Goal: Transaction & Acquisition: Purchase product/service

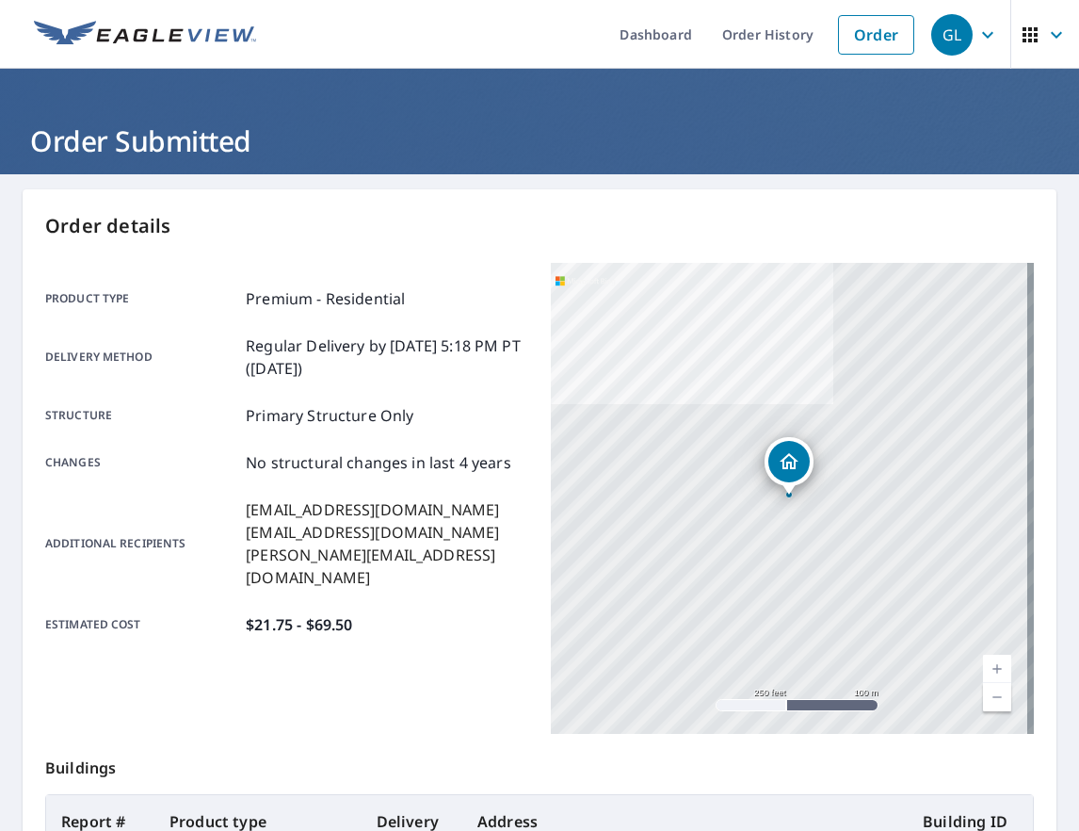
click at [846, 51] on link "Order" at bounding box center [876, 35] width 76 height 40
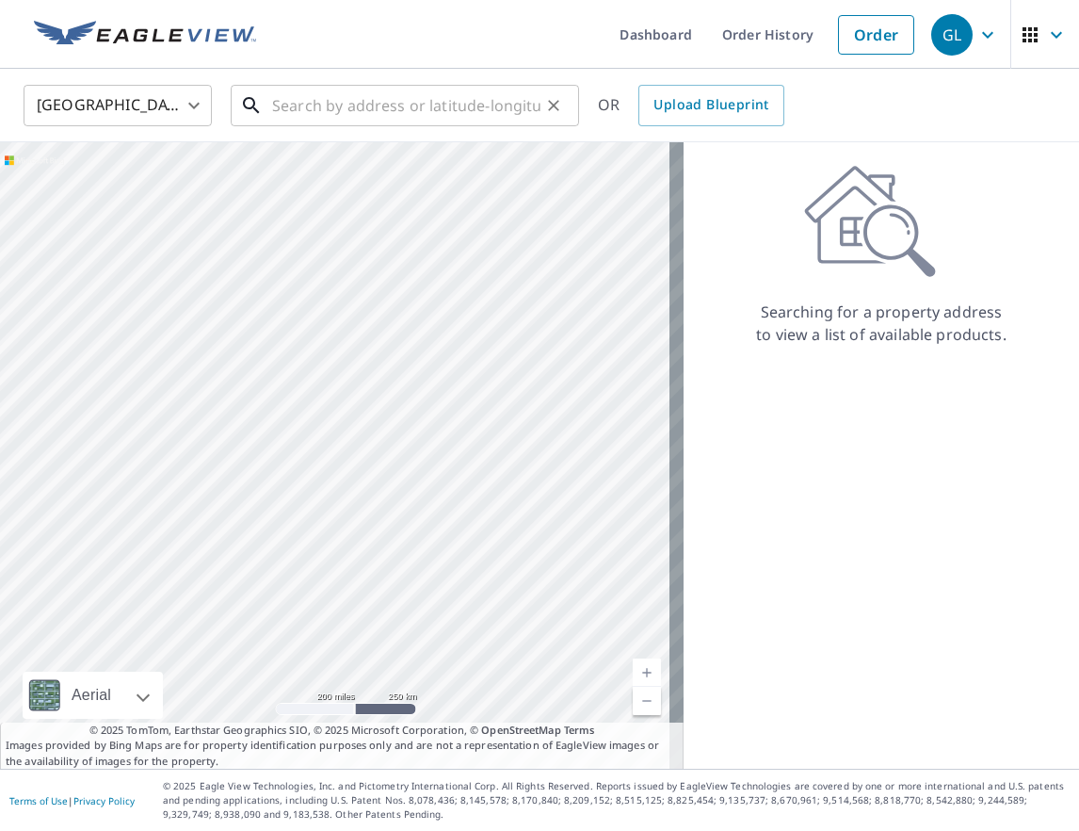
click at [316, 110] on input "text" at bounding box center [406, 105] width 268 height 53
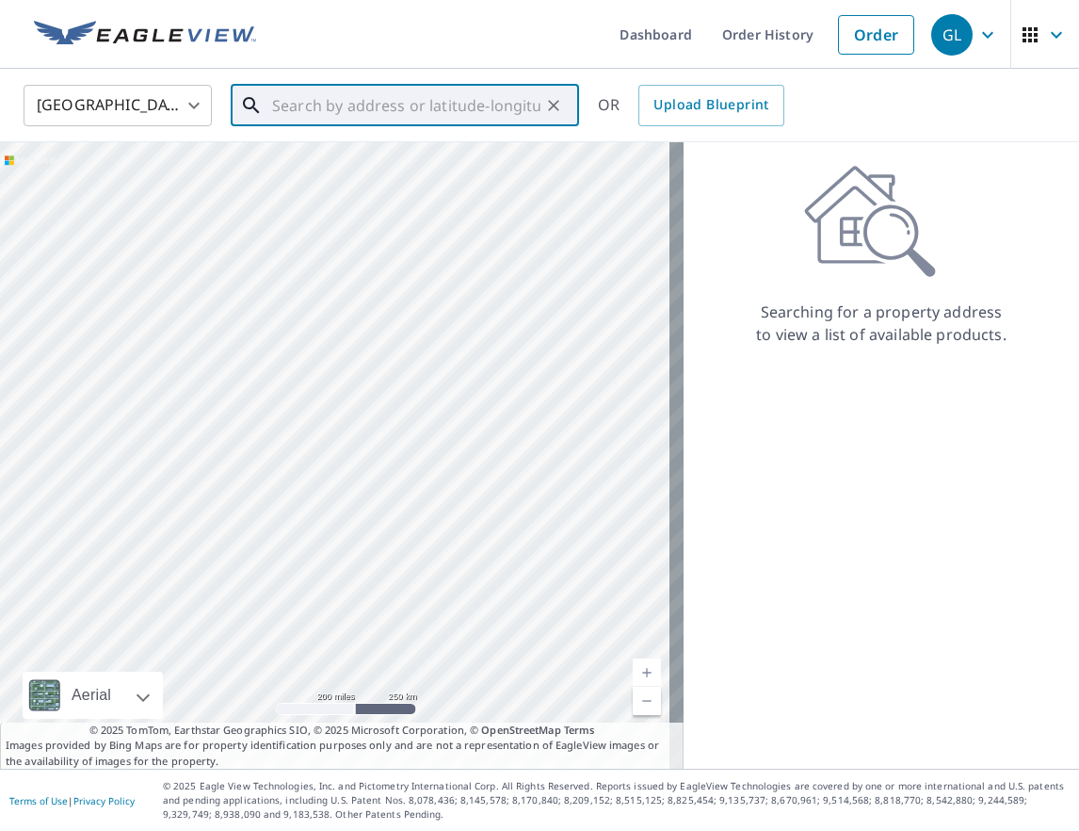
paste input "[STREET_ADDRESS]"
type input "[STREET_ADDRESS]"
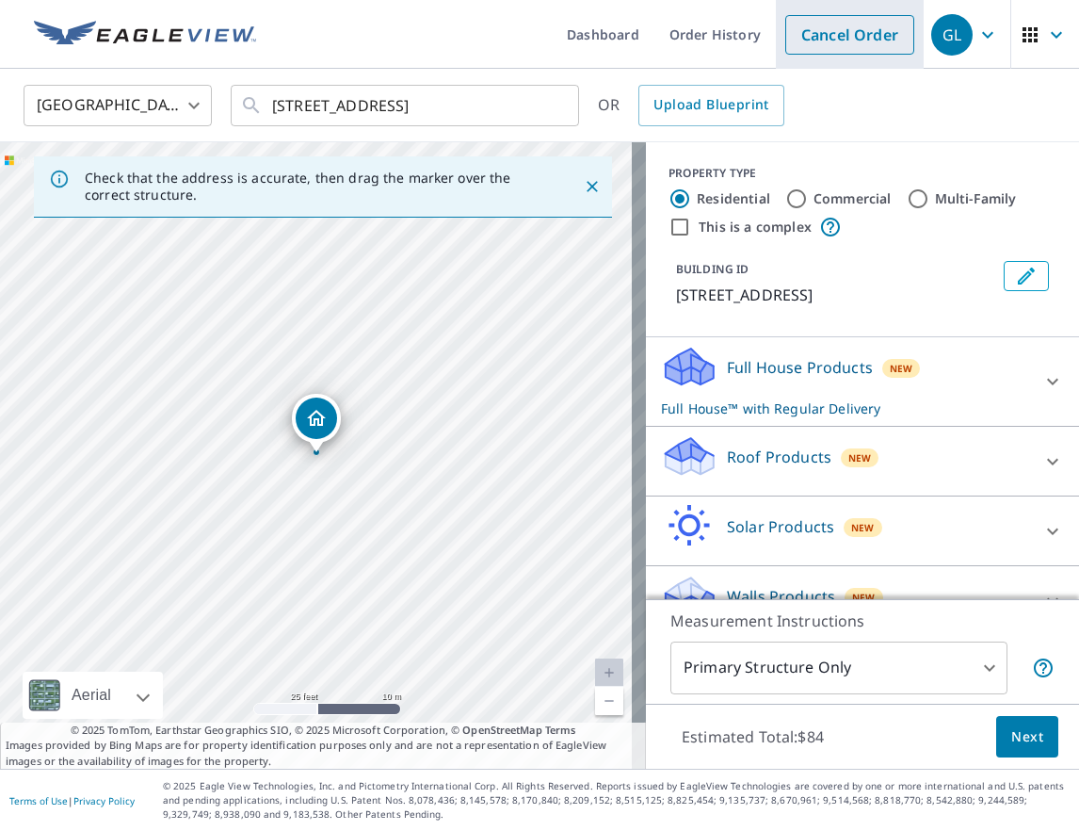
click at [817, 41] on link "Cancel Order" at bounding box center [850, 35] width 129 height 40
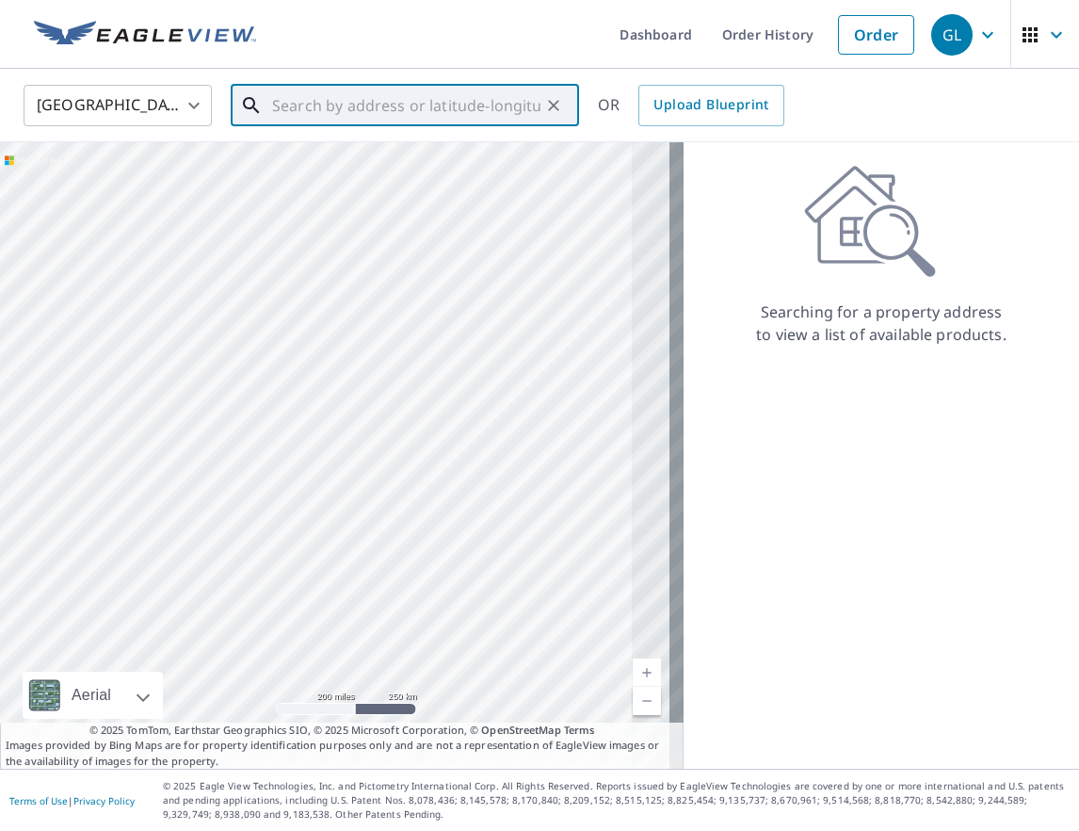
click at [283, 112] on input "text" at bounding box center [406, 105] width 268 height 53
paste input "40.009769640559085, -75.16054915509025"
type input "40.009769640559085, -75.16054915509025"
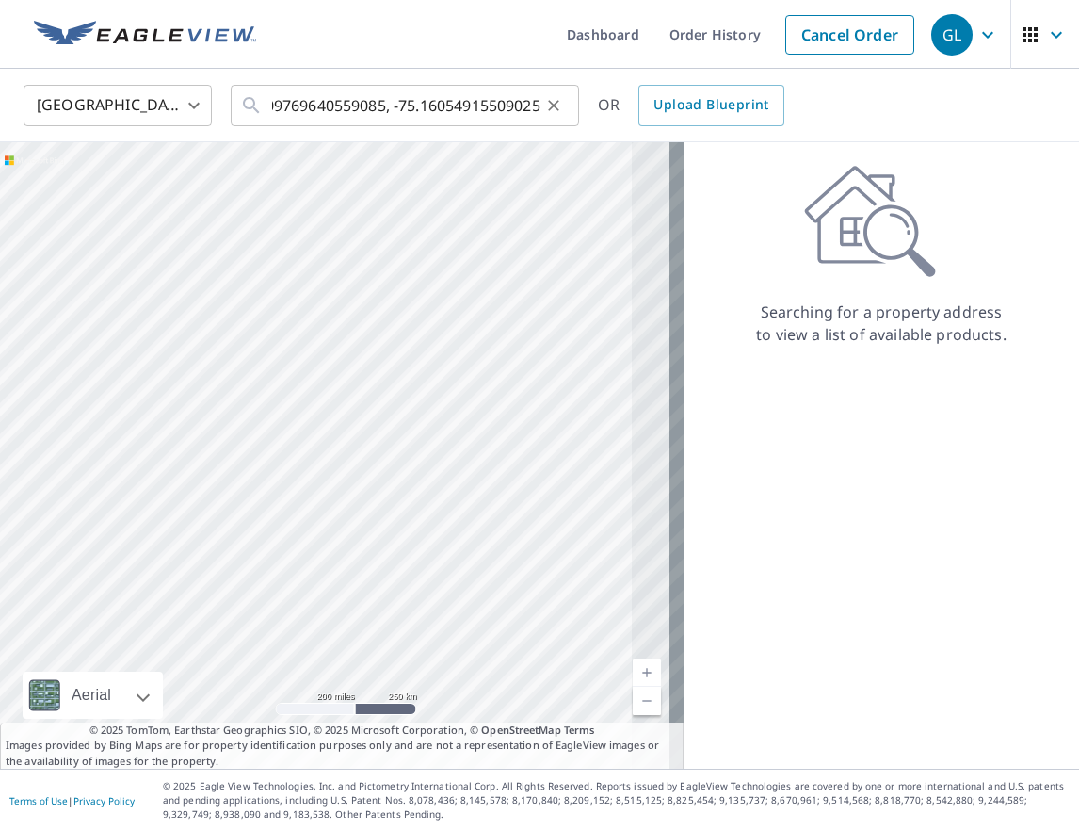
scroll to position [0, 0]
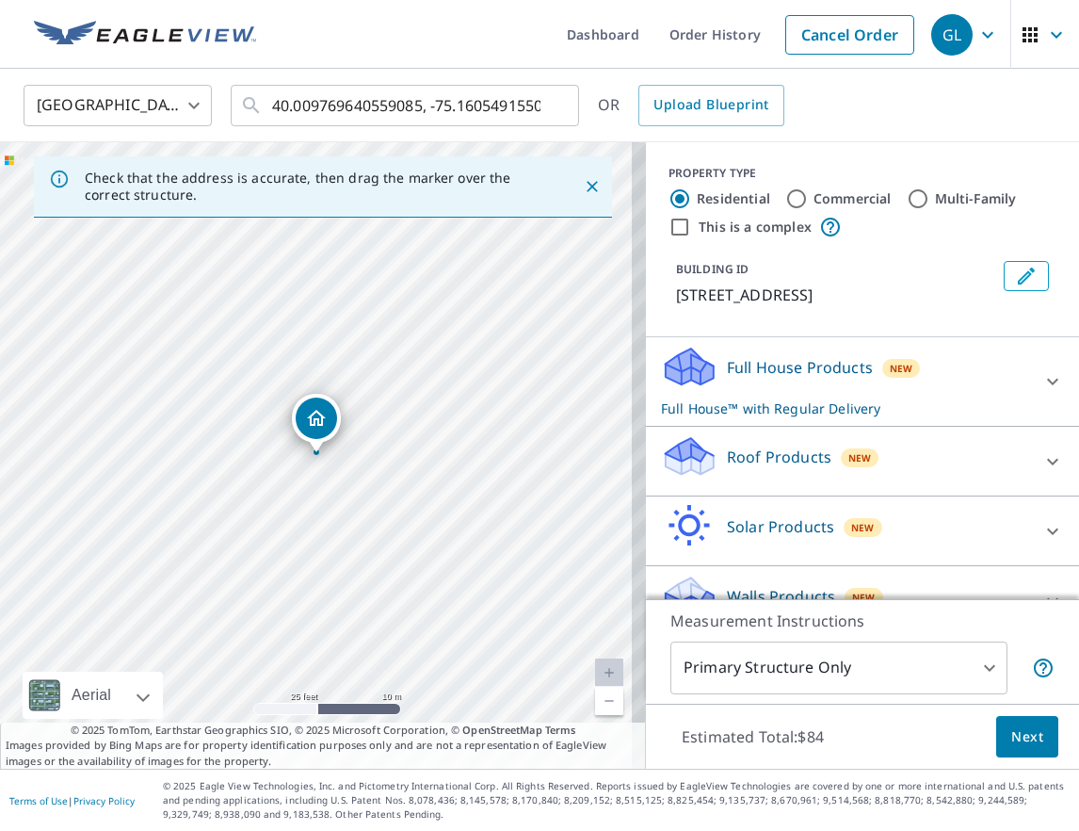
click at [977, 456] on div "Roof Products New" at bounding box center [845, 461] width 369 height 54
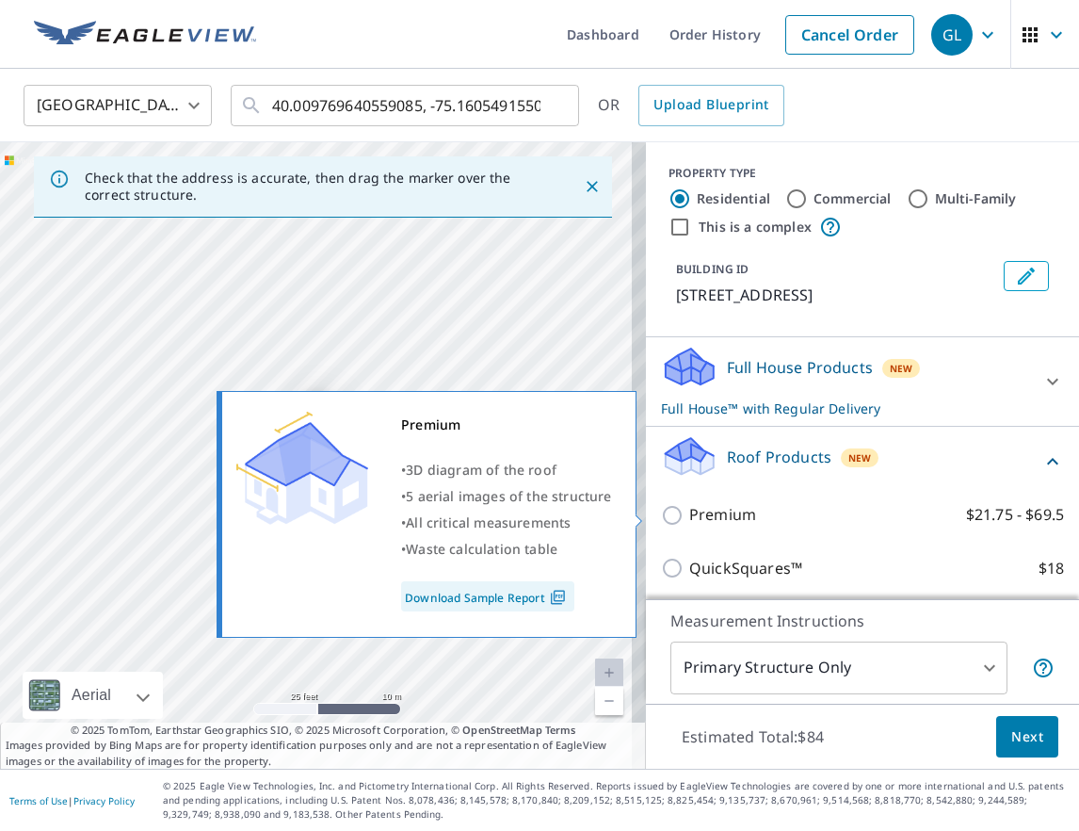
drag, startPoint x: 673, startPoint y: 523, endPoint x: 745, endPoint y: 578, distance: 91.4
click at [672, 523] on input "Premium $21.75 - $69.5" at bounding box center [675, 515] width 28 height 23
checkbox input "true"
checkbox input "false"
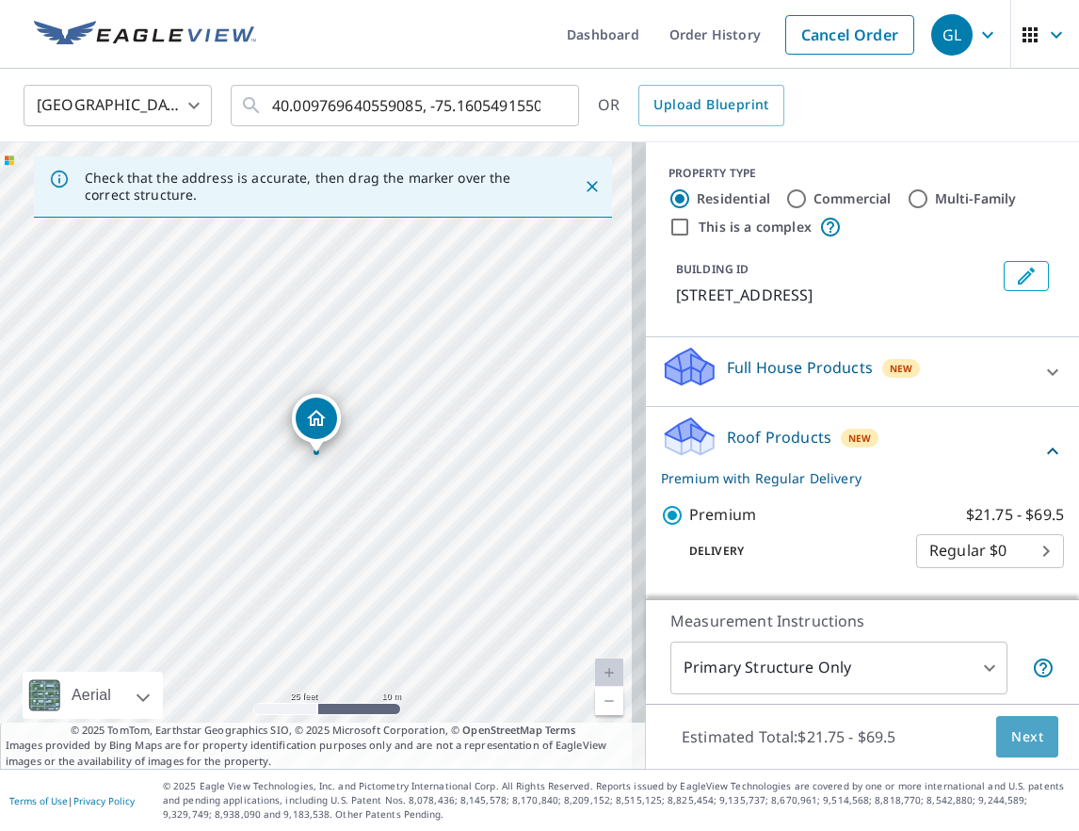
click at [1028, 748] on button "Next" at bounding box center [1028, 737] width 62 height 42
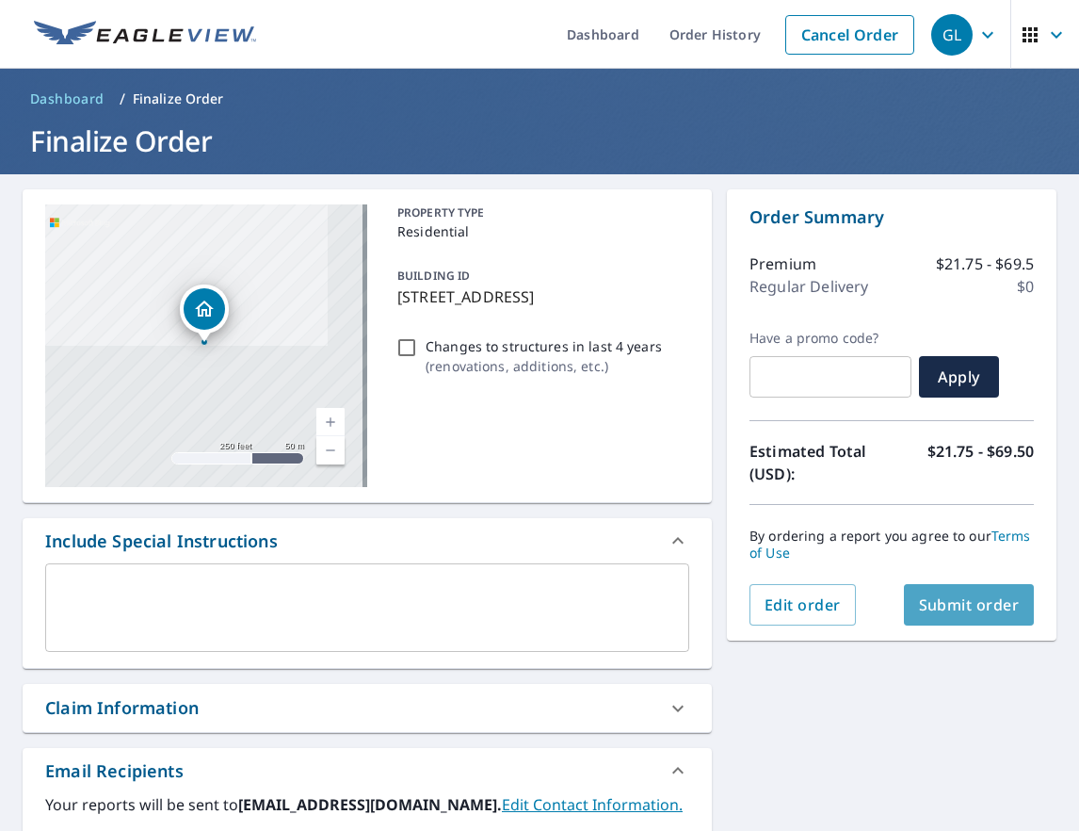
click at [932, 612] on span "Submit order" at bounding box center [969, 604] width 101 height 21
checkbox input "true"
